Goal: Task Accomplishment & Management: Manage account settings

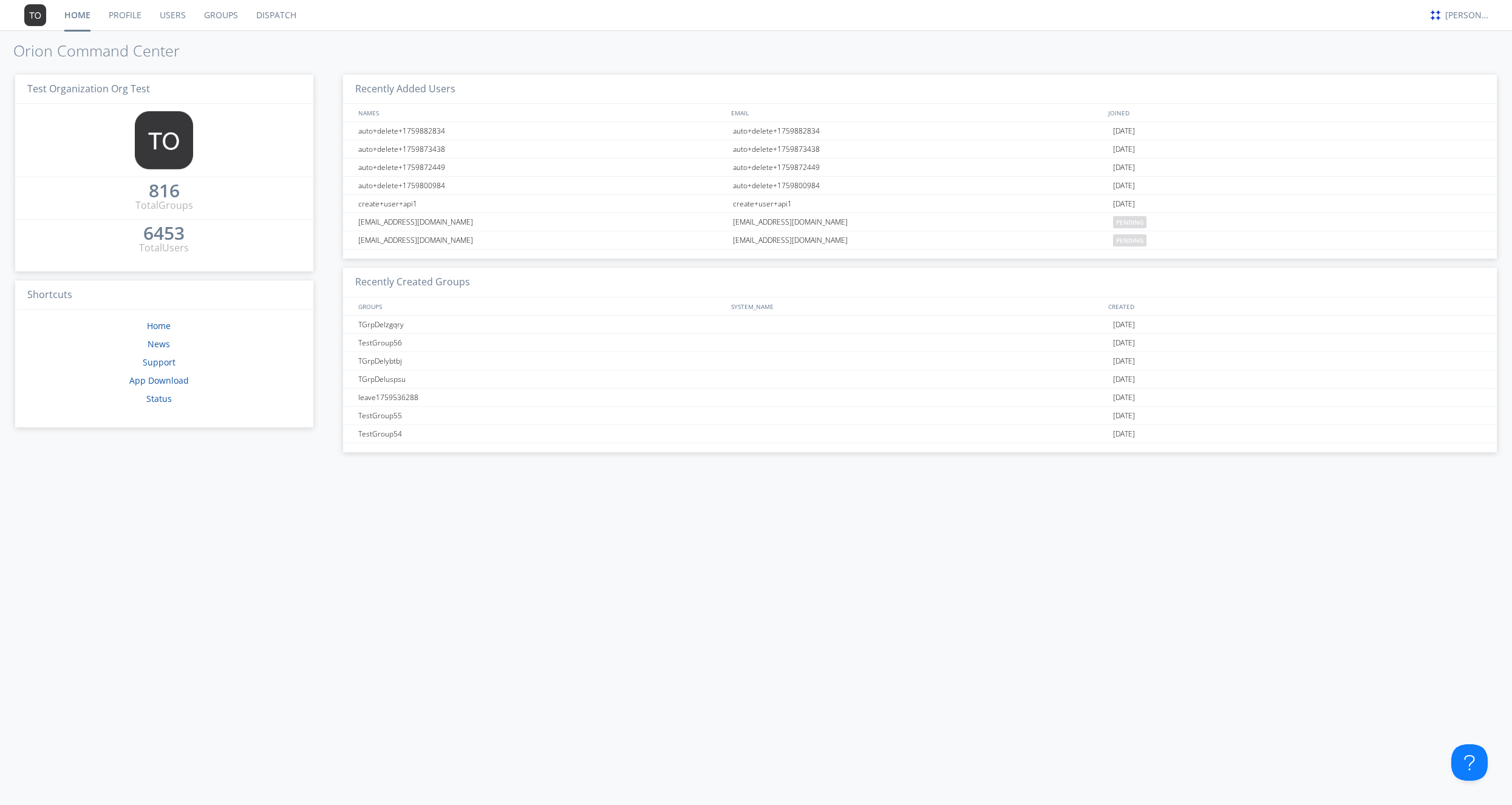
click at [176, 18] on link "Users" at bounding box center [172, 15] width 44 height 31
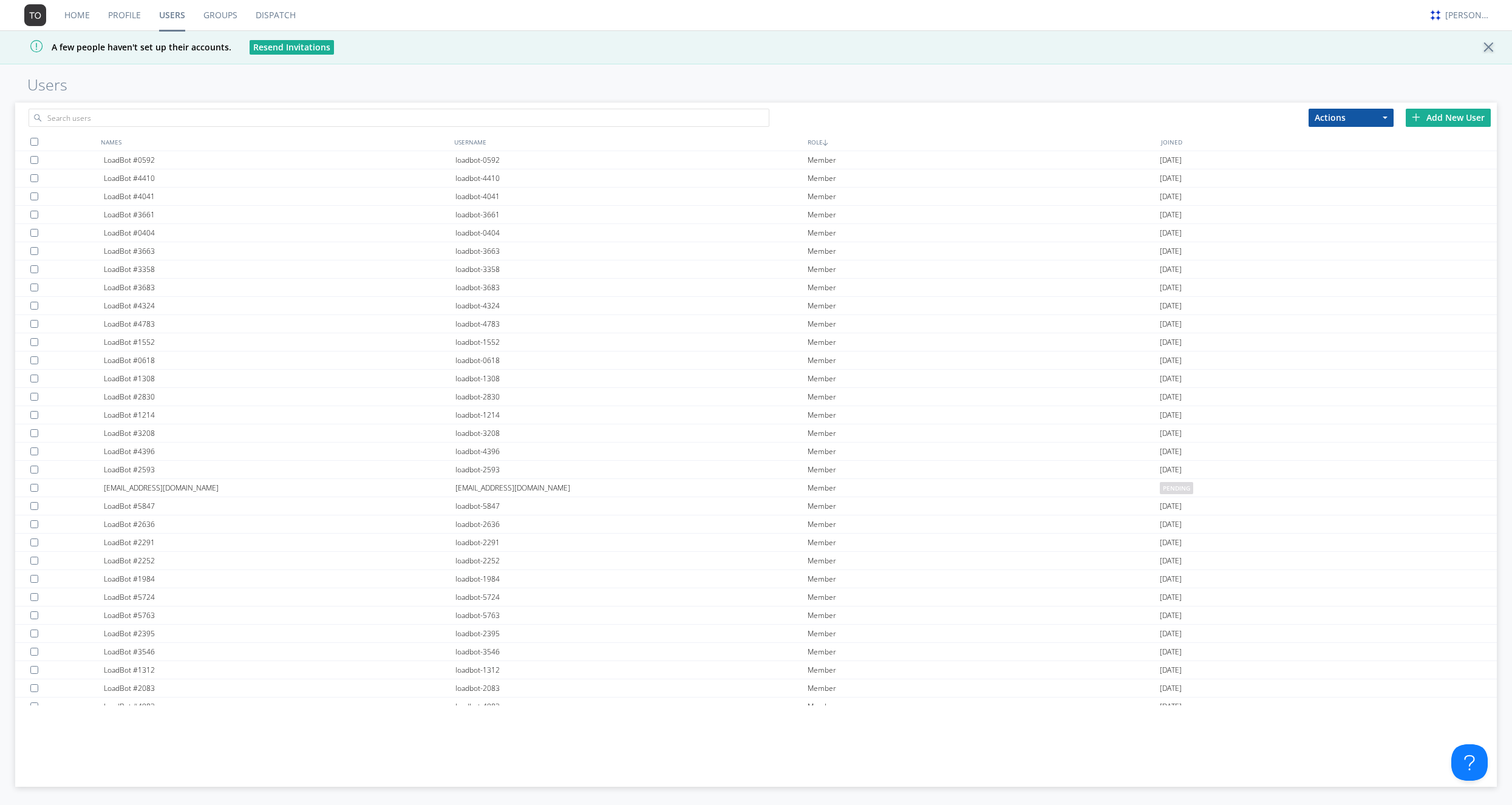
click at [1363, 122] on button "Actions" at bounding box center [1351, 118] width 85 height 18
click at [1238, 99] on div "Home Profile Users Groups Dispatch [PERSON_NAME] A few people haven't set up th…" at bounding box center [756, 402] width 1512 height 805
click at [1415, 119] on img at bounding box center [1416, 117] width 9 height 9
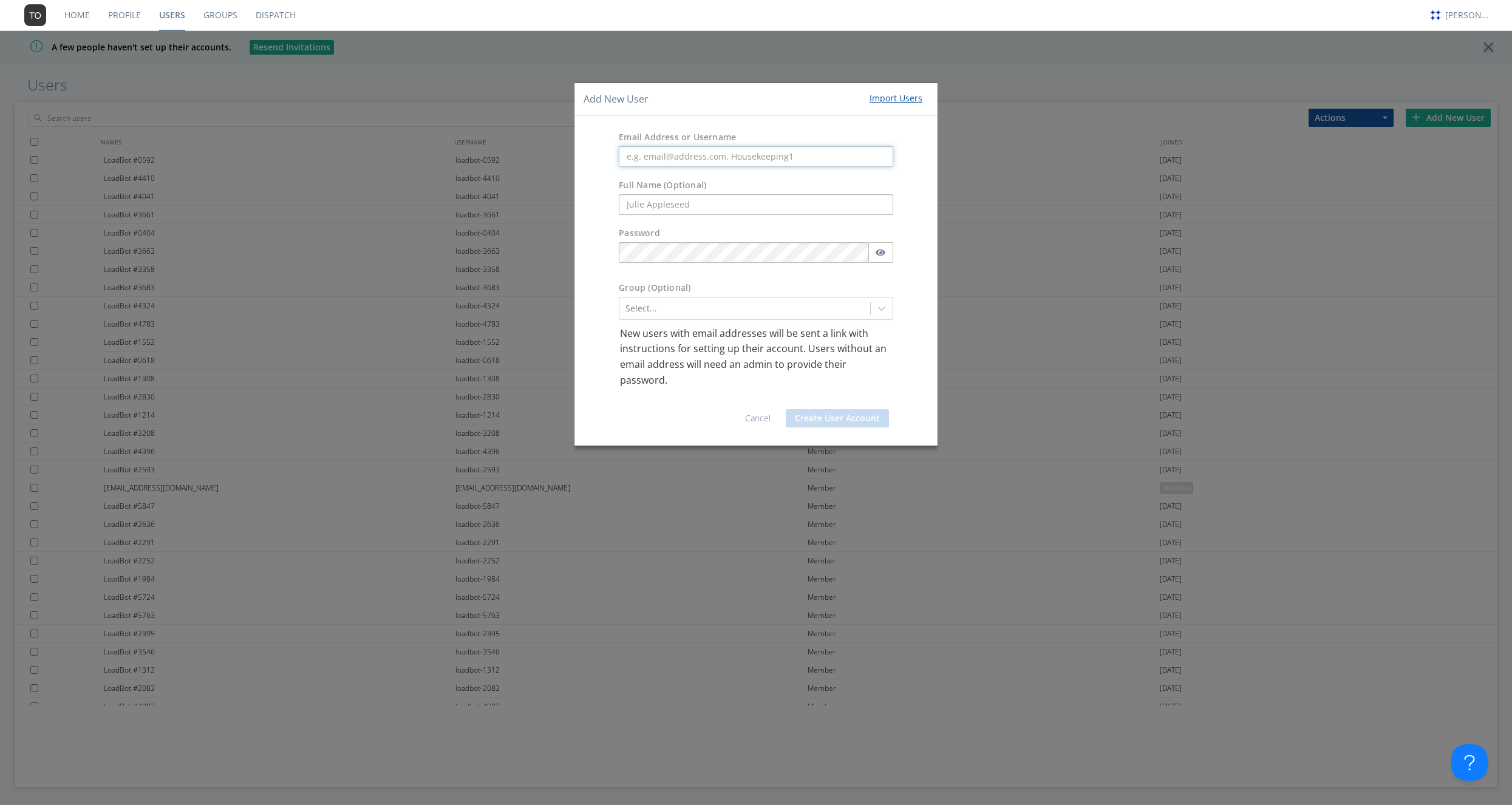
click at [671, 158] on input "text" at bounding box center [756, 156] width 274 height 20
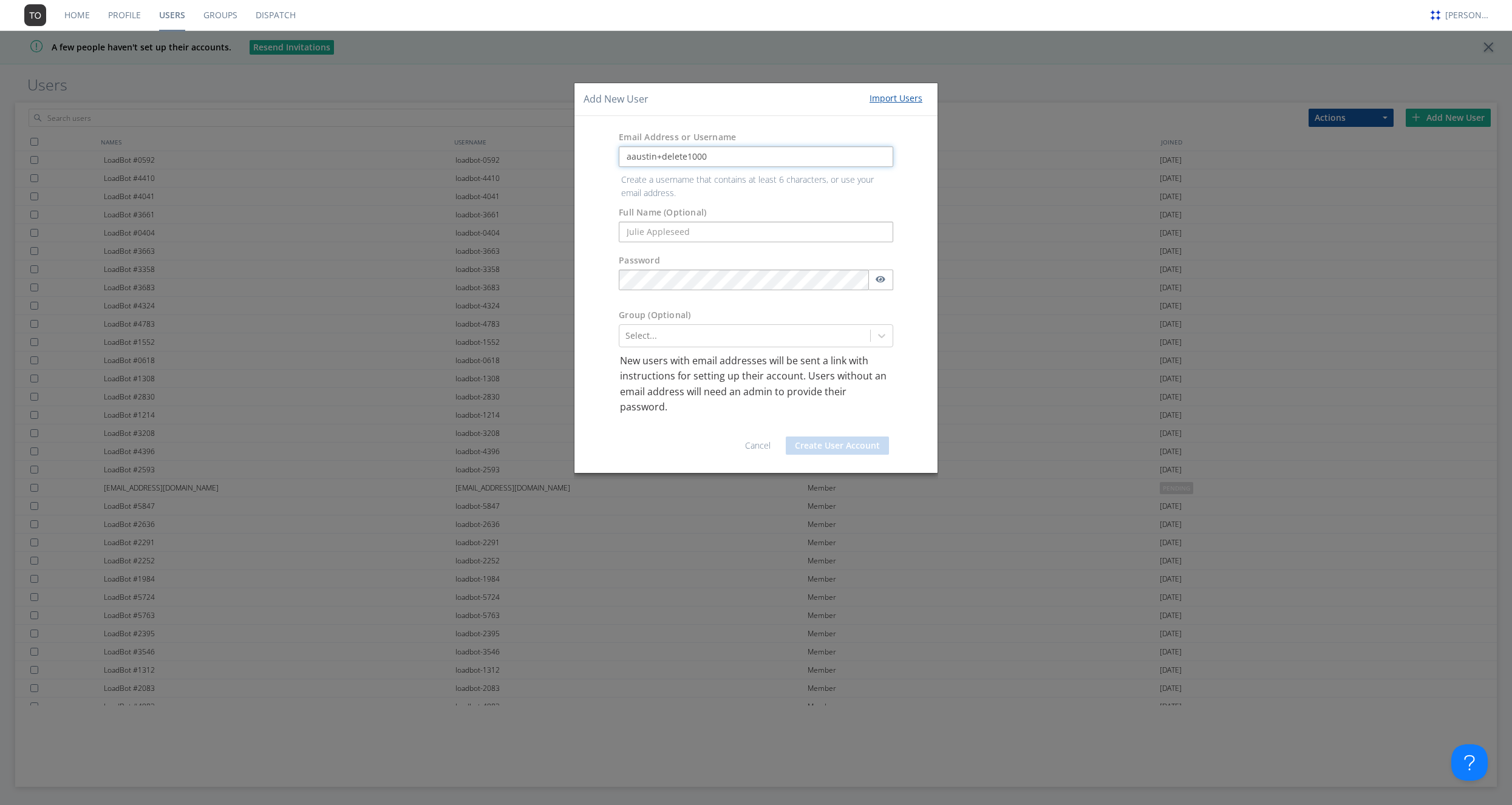
type input "aaustin+delete1000"
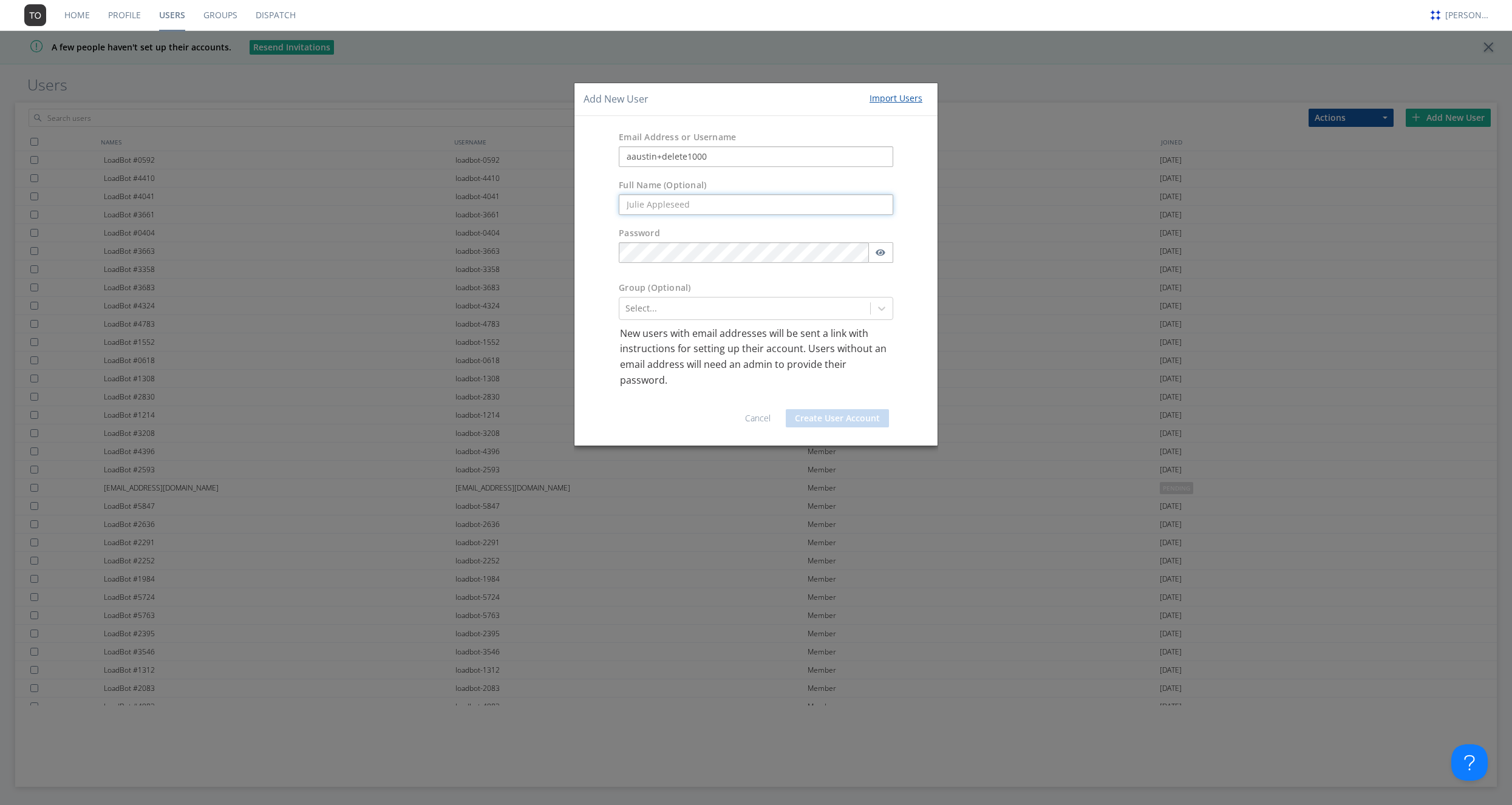
click at [677, 232] on form "Email Address or Username [PERSON_NAME]+delete1000 Full Name (Optional) Passwor…" at bounding box center [756, 281] width 345 height 311
type input "delete"
click at [810, 425] on button "Create User Account" at bounding box center [836, 418] width 103 height 18
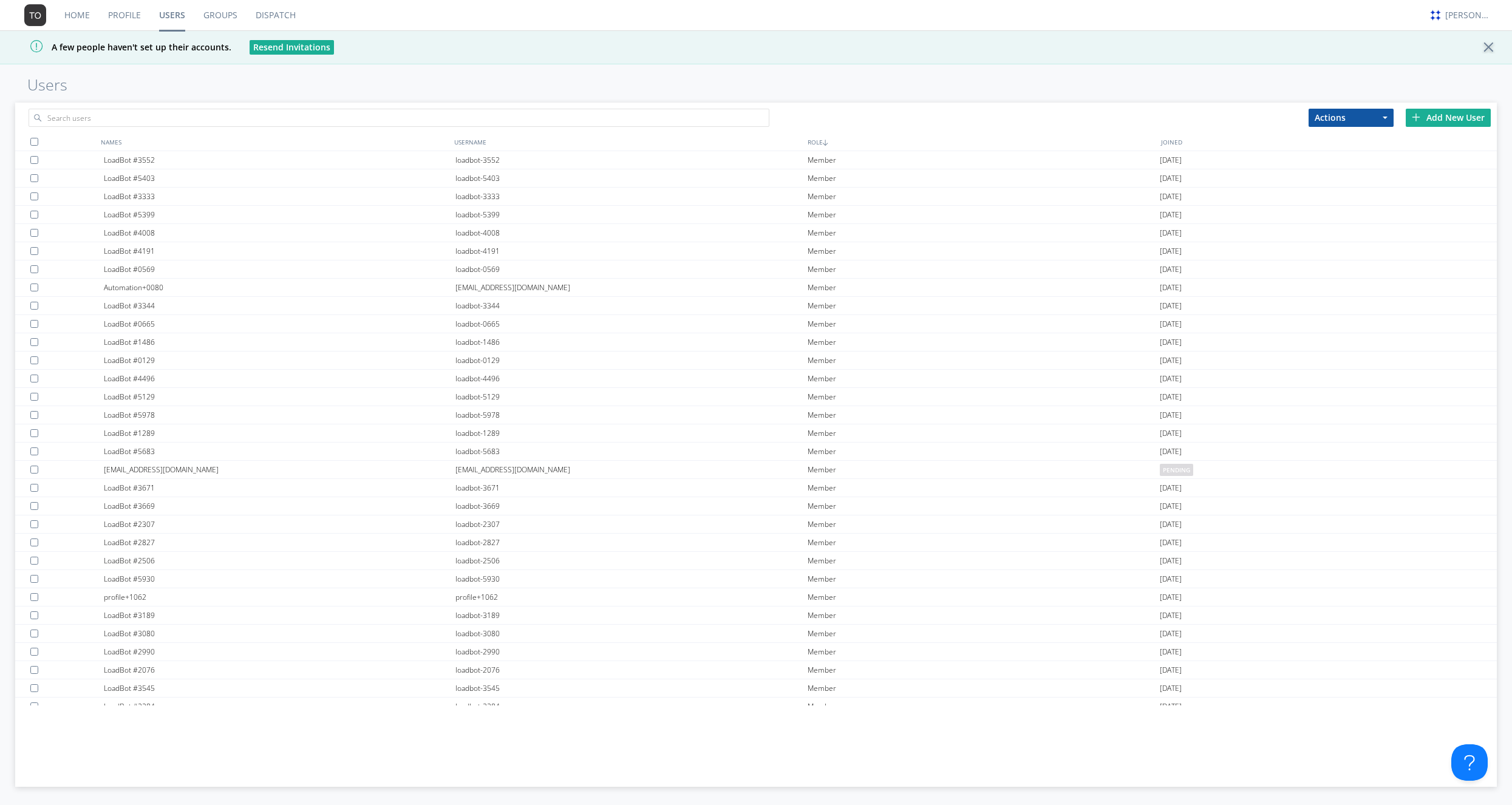
click at [1483, 46] on div at bounding box center [1492, 48] width 21 height 12
